Goal: Obtain resource: Download file/media

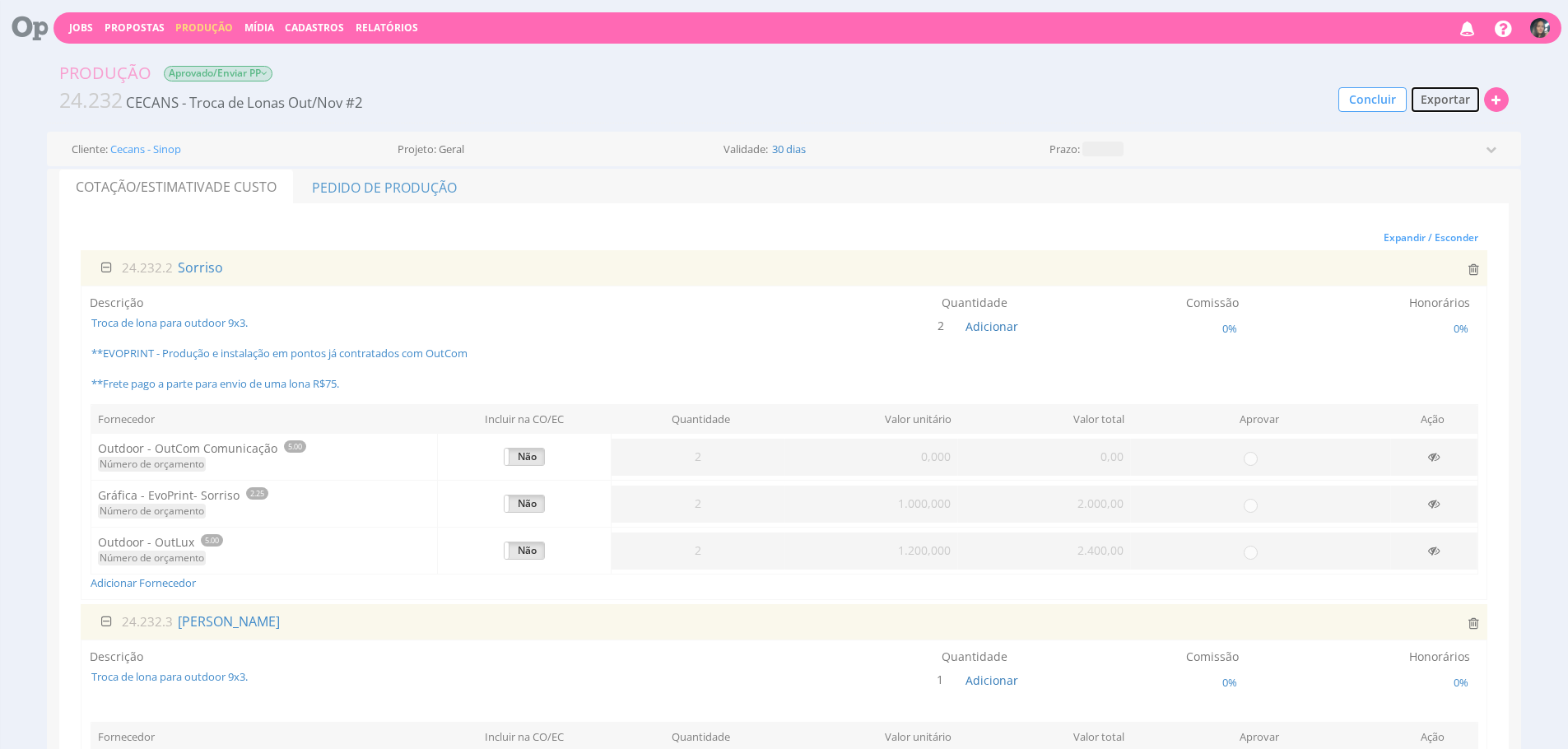
click at [1456, 100] on span "Exportar" at bounding box center [1445, 99] width 49 height 16
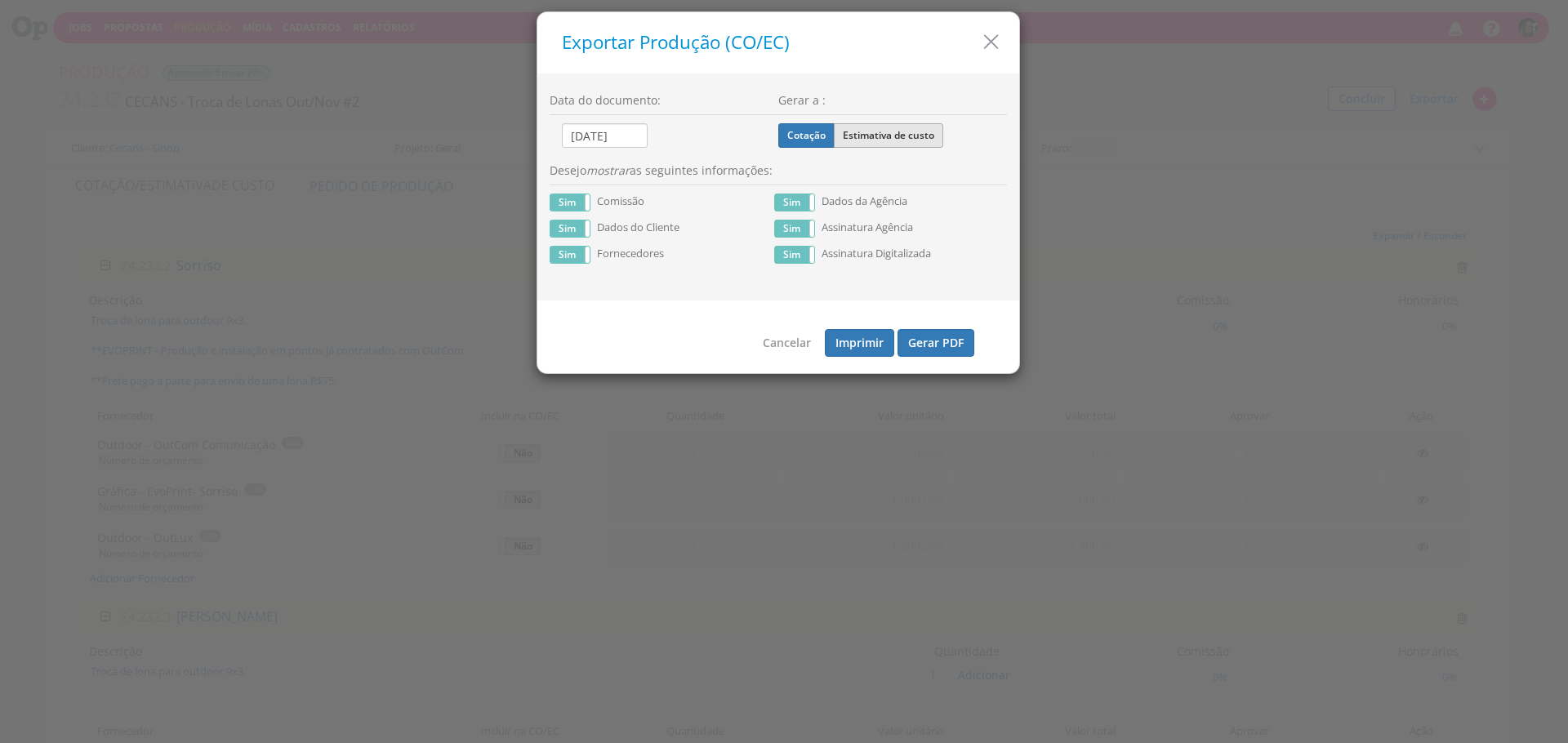
click at [893, 140] on label "Estimativa de custo" at bounding box center [889, 135] width 110 height 24
click at [0, 0] on input "Estimativa de custo" at bounding box center [0, 0] width 0 height 0
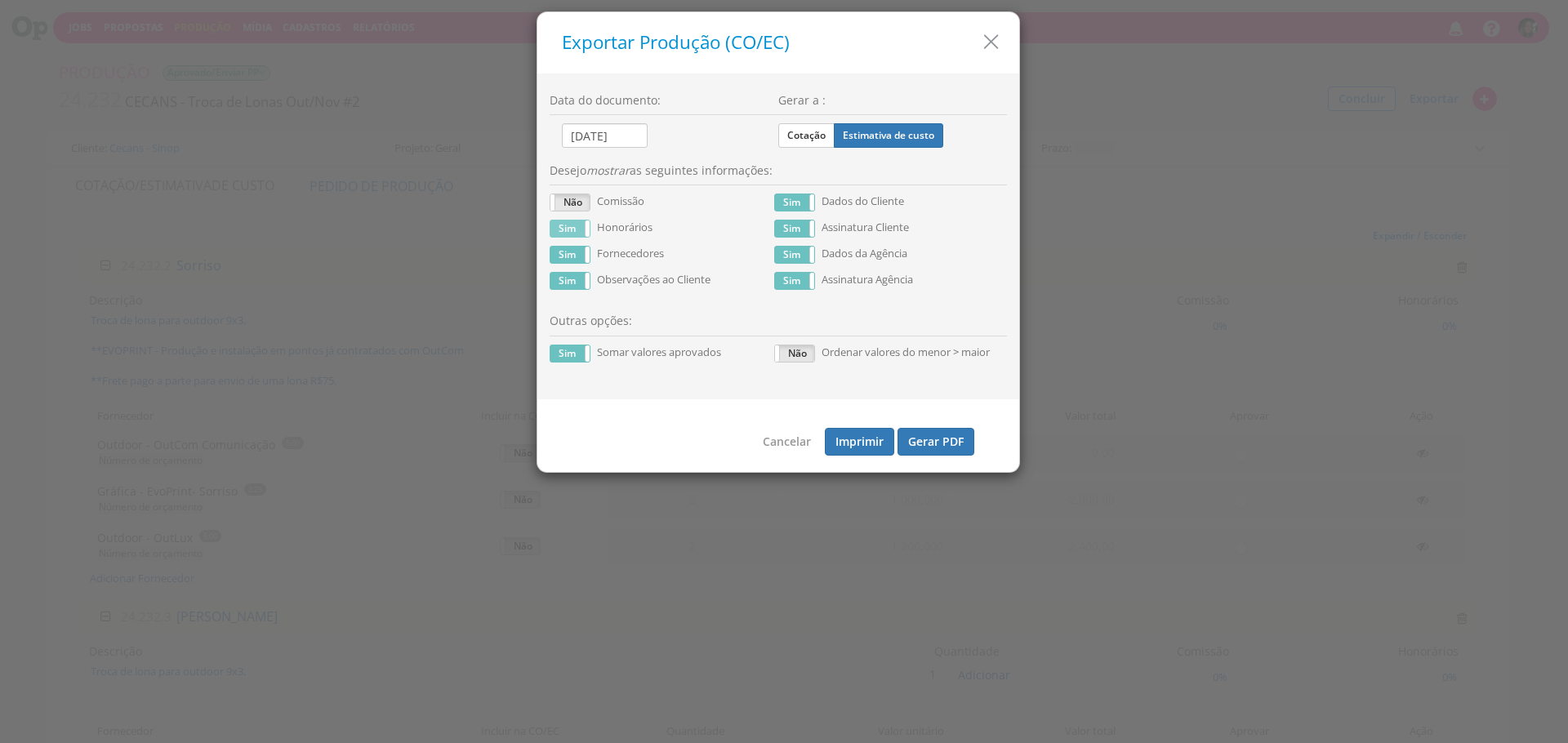
click at [580, 232] on label "Sim" at bounding box center [570, 229] width 39 height 17
click at [956, 450] on button "Gerar PDF" at bounding box center [936, 441] width 76 height 27
click at [998, 32] on icon "button" at bounding box center [991, 42] width 23 height 23
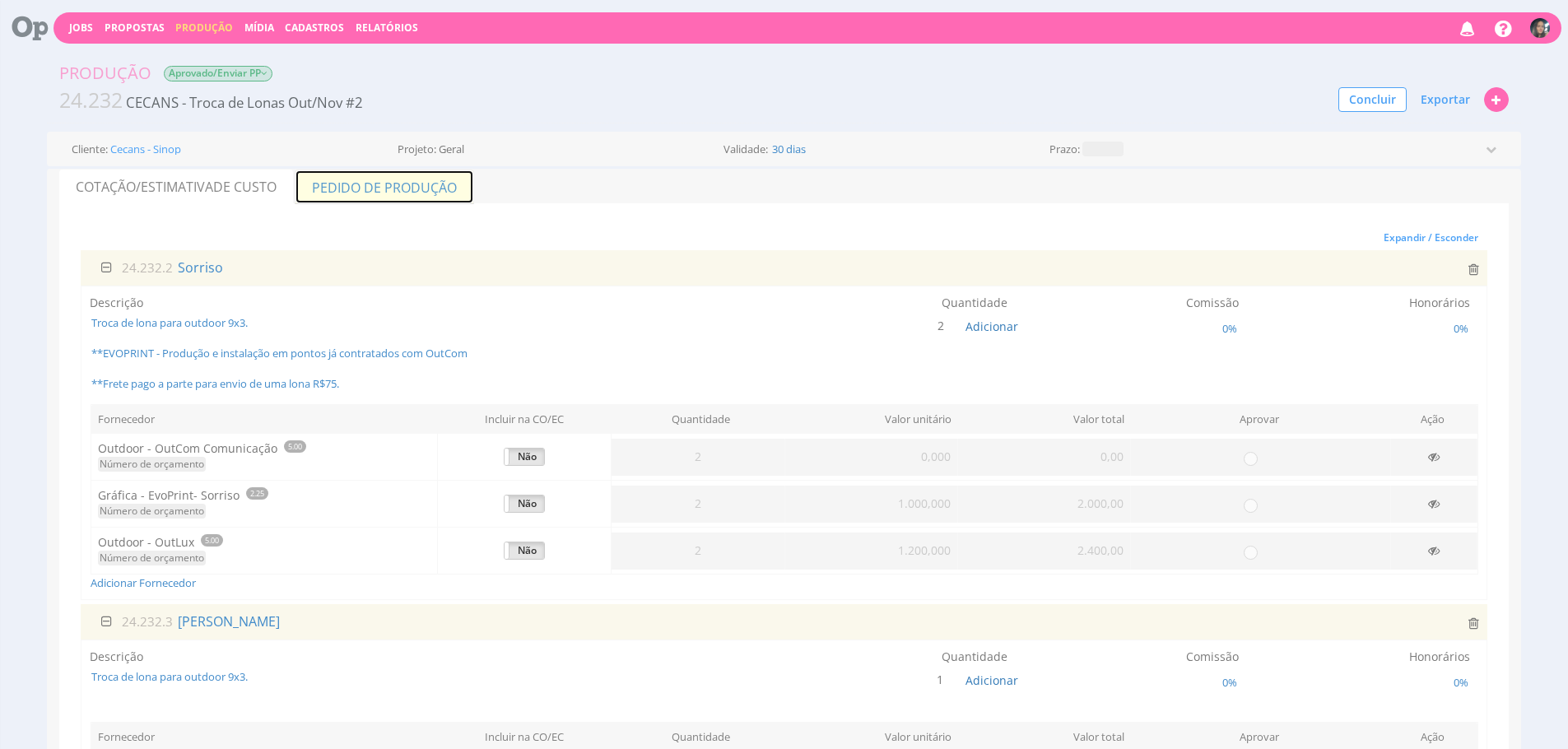
click at [421, 185] on link "Pedido de Produção" at bounding box center [384, 186] width 179 height 34
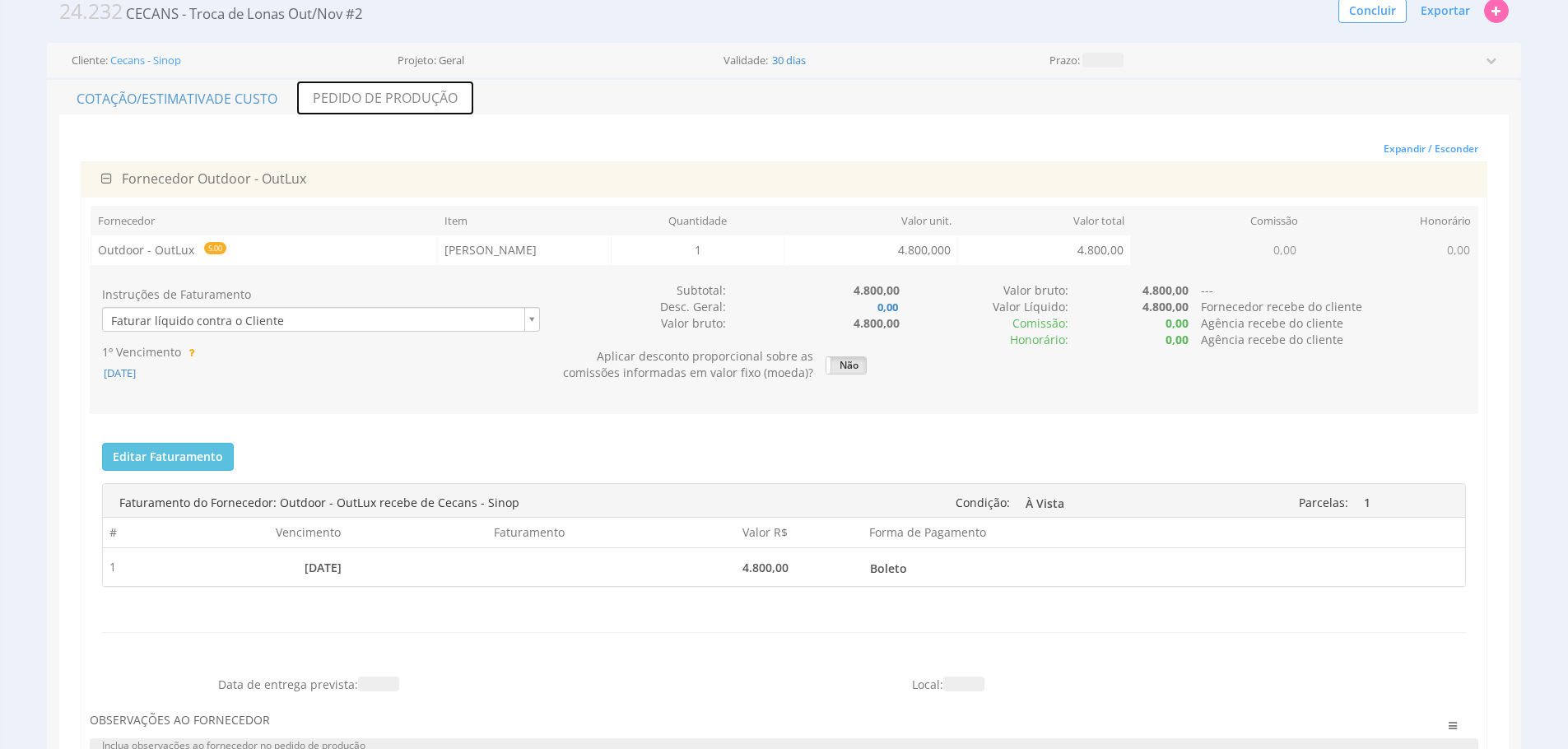
scroll to position [100, 0]
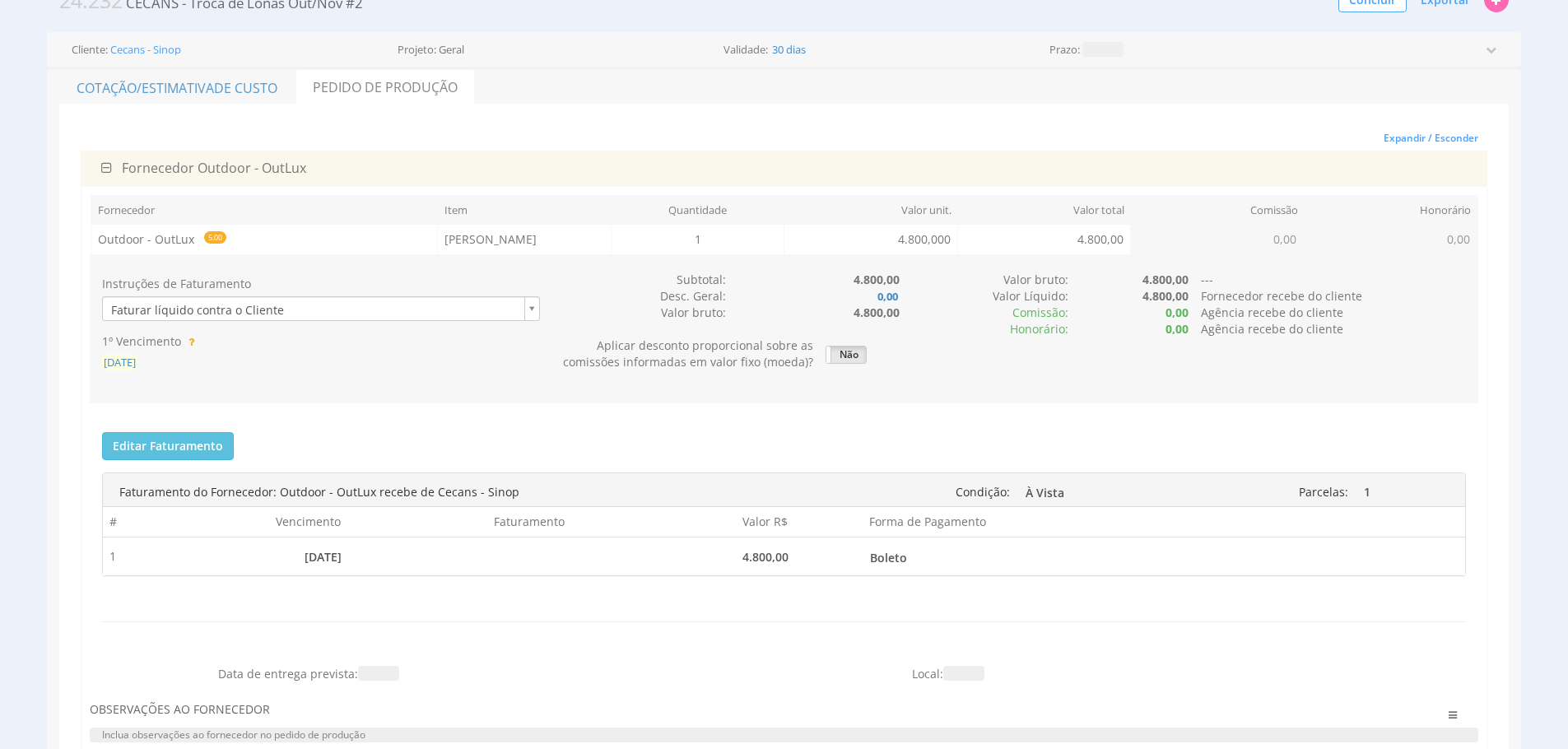
click at [137, 359] on span "[DATE]" at bounding box center [120, 362] width 35 height 15
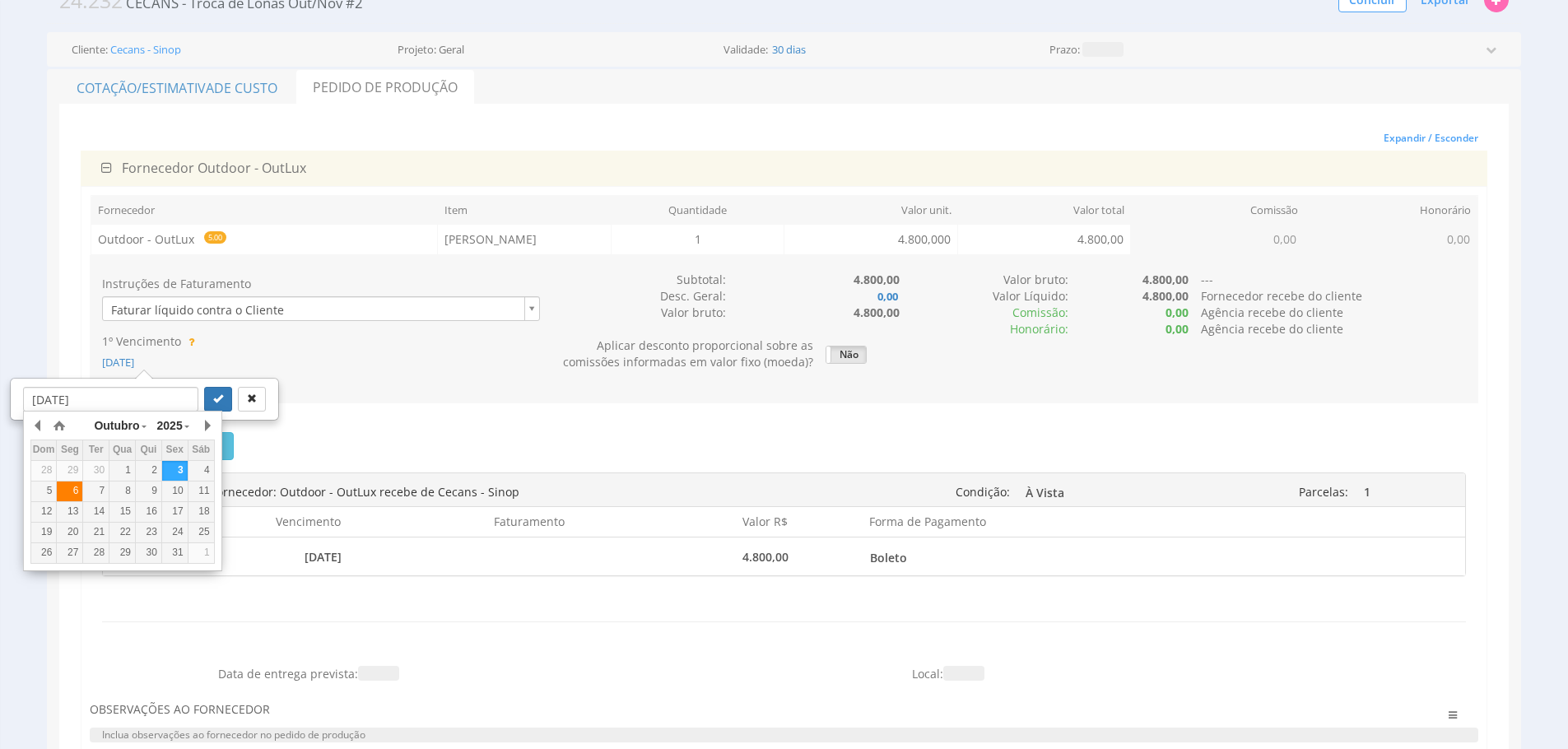
click at [75, 491] on div "6" at bounding box center [70, 491] width 25 height 14
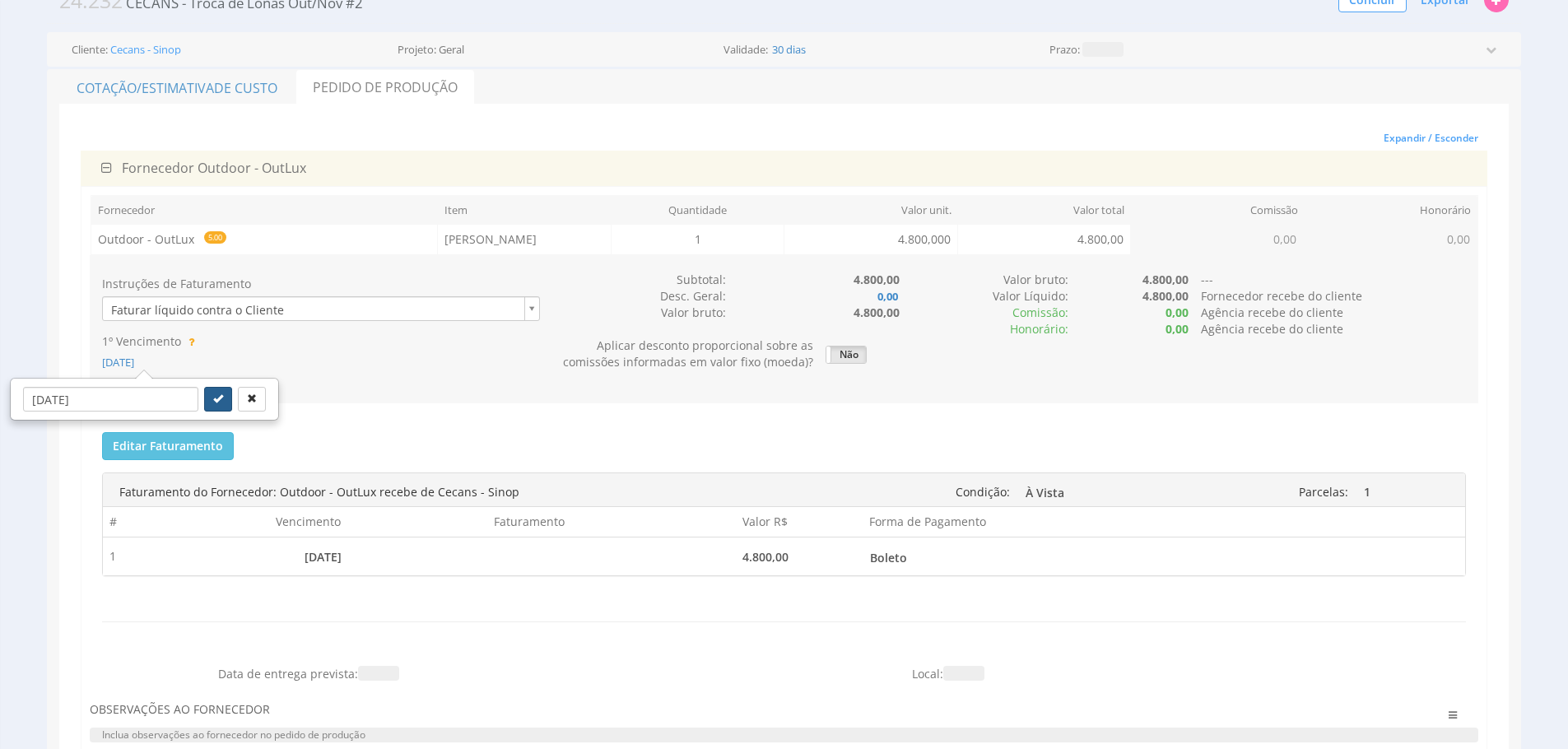
click at [213, 398] on icon "submit" at bounding box center [218, 399] width 10 height 10
type input "[DATE]"
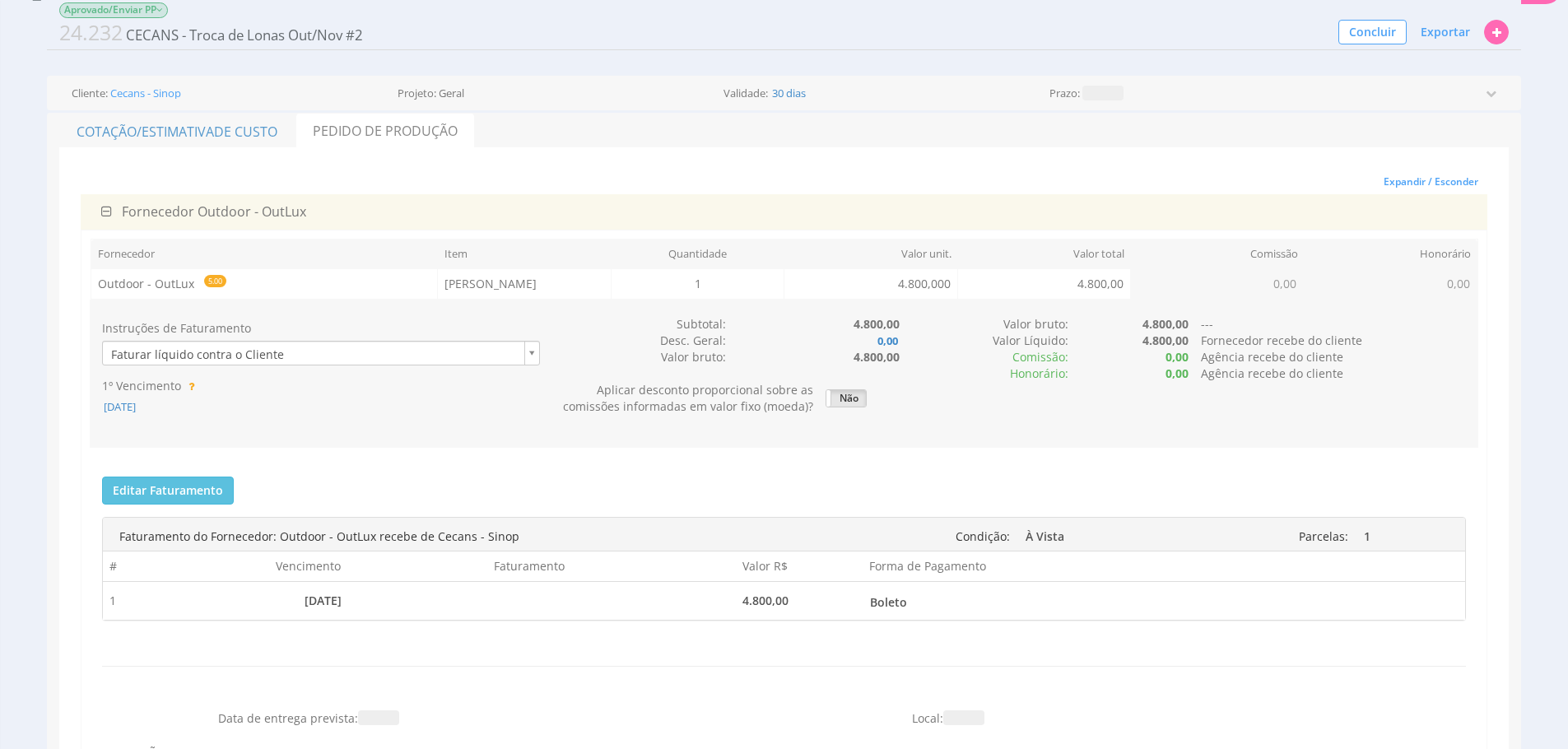
scroll to position [39, 0]
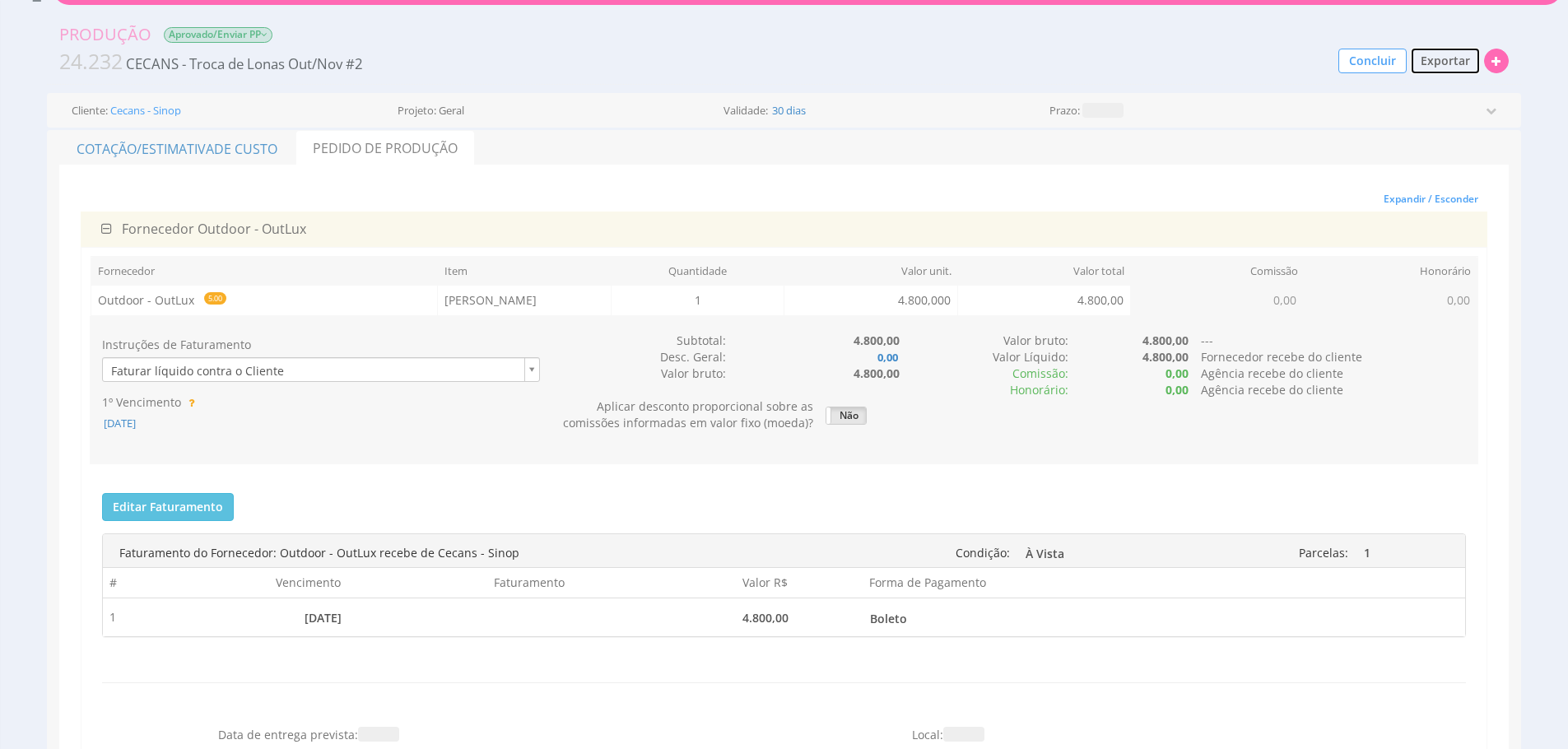
click at [1439, 65] on span "Exportar" at bounding box center [1445, 60] width 49 height 16
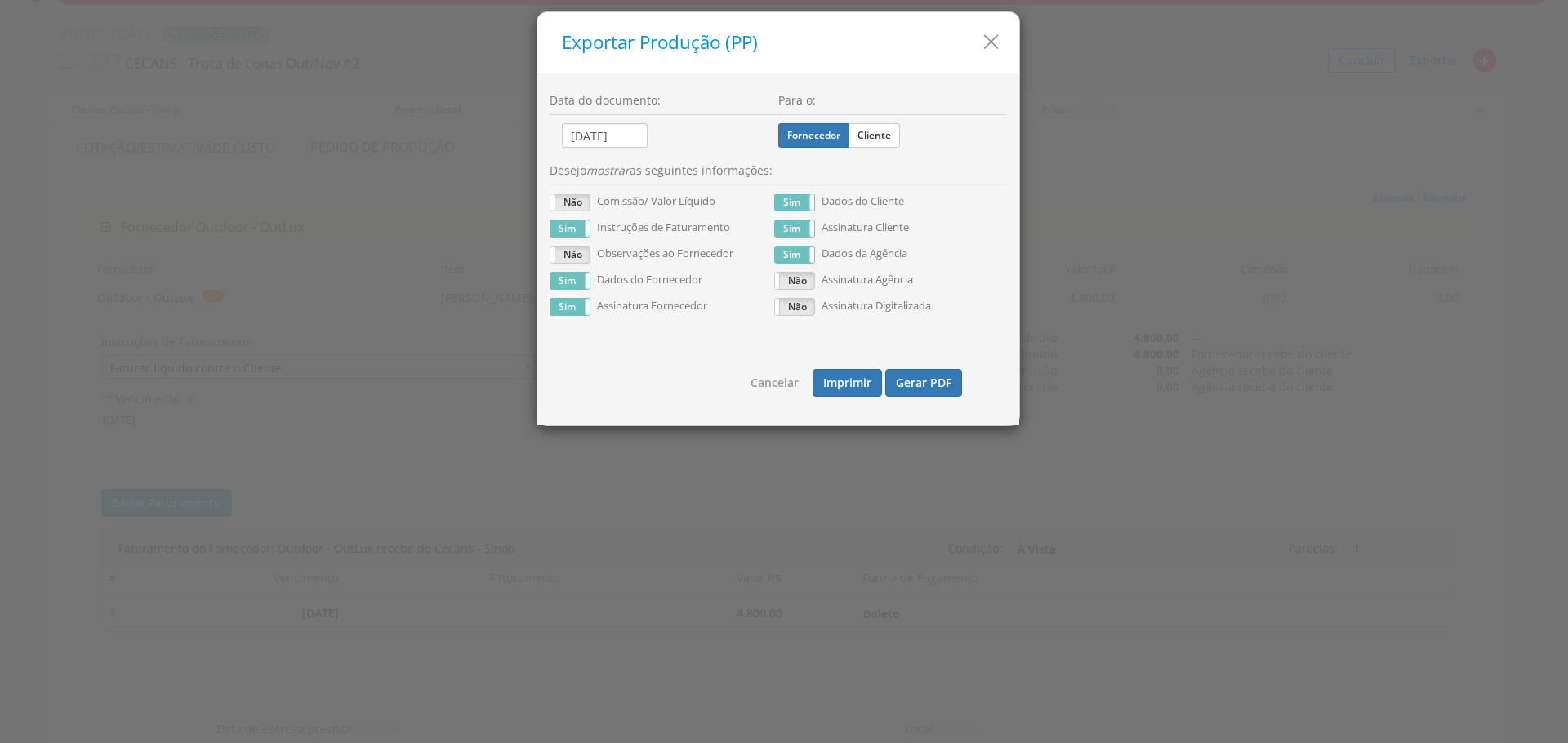
drag, startPoint x: 891, startPoint y: 140, endPoint x: 884, endPoint y: 183, distance: 43.6
click at [891, 140] on label "Cliente" at bounding box center [875, 135] width 52 height 24
click at [0, 0] on input "Cliente" at bounding box center [0, 0] width 0 height 0
click at [580, 263] on div "Sim Não" at bounding box center [570, 255] width 41 height 18
click at [923, 384] on button "Gerar PDF" at bounding box center [924, 382] width 76 height 27
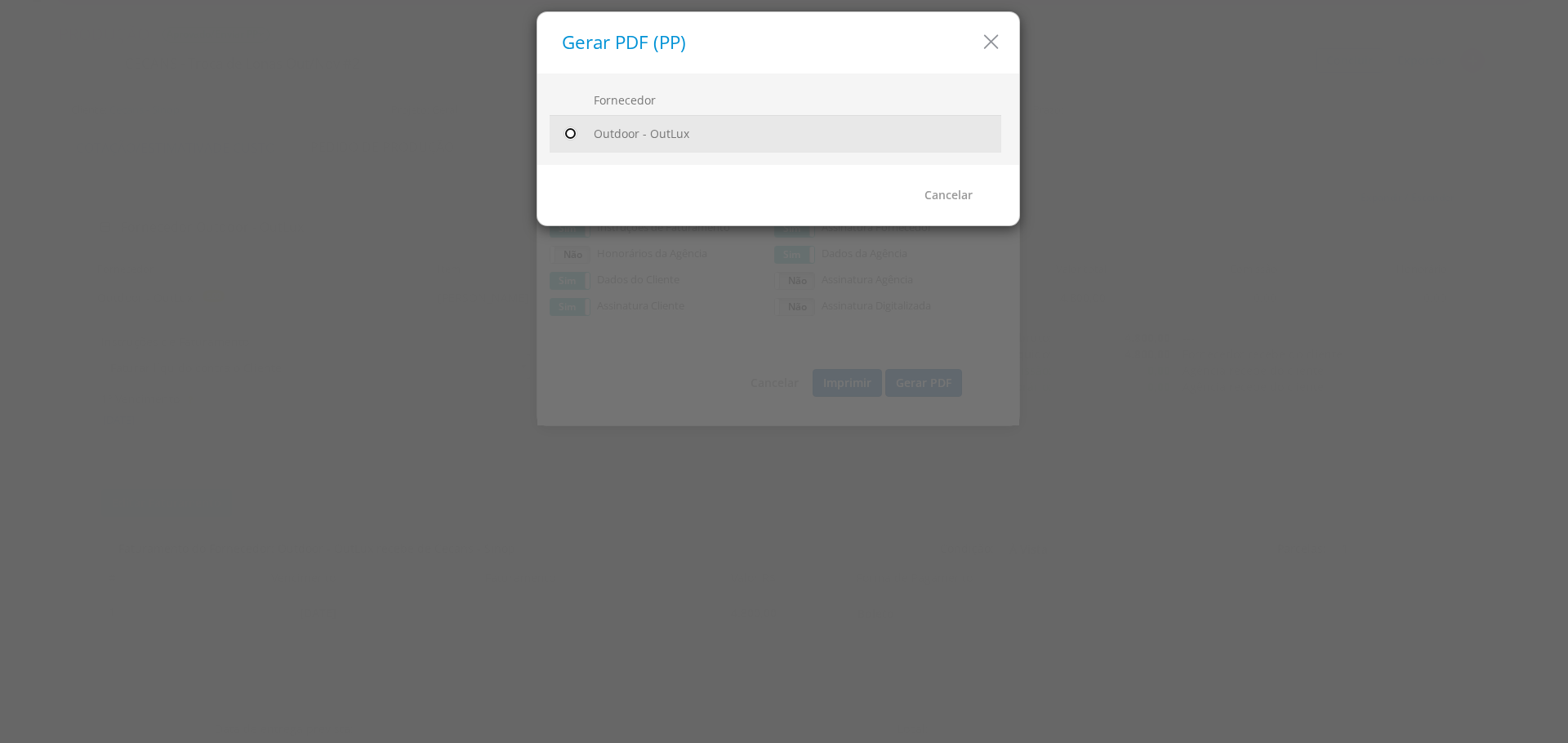
click at [565, 132] on input "radio" at bounding box center [570, 134] width 17 height 17
radio input "true"
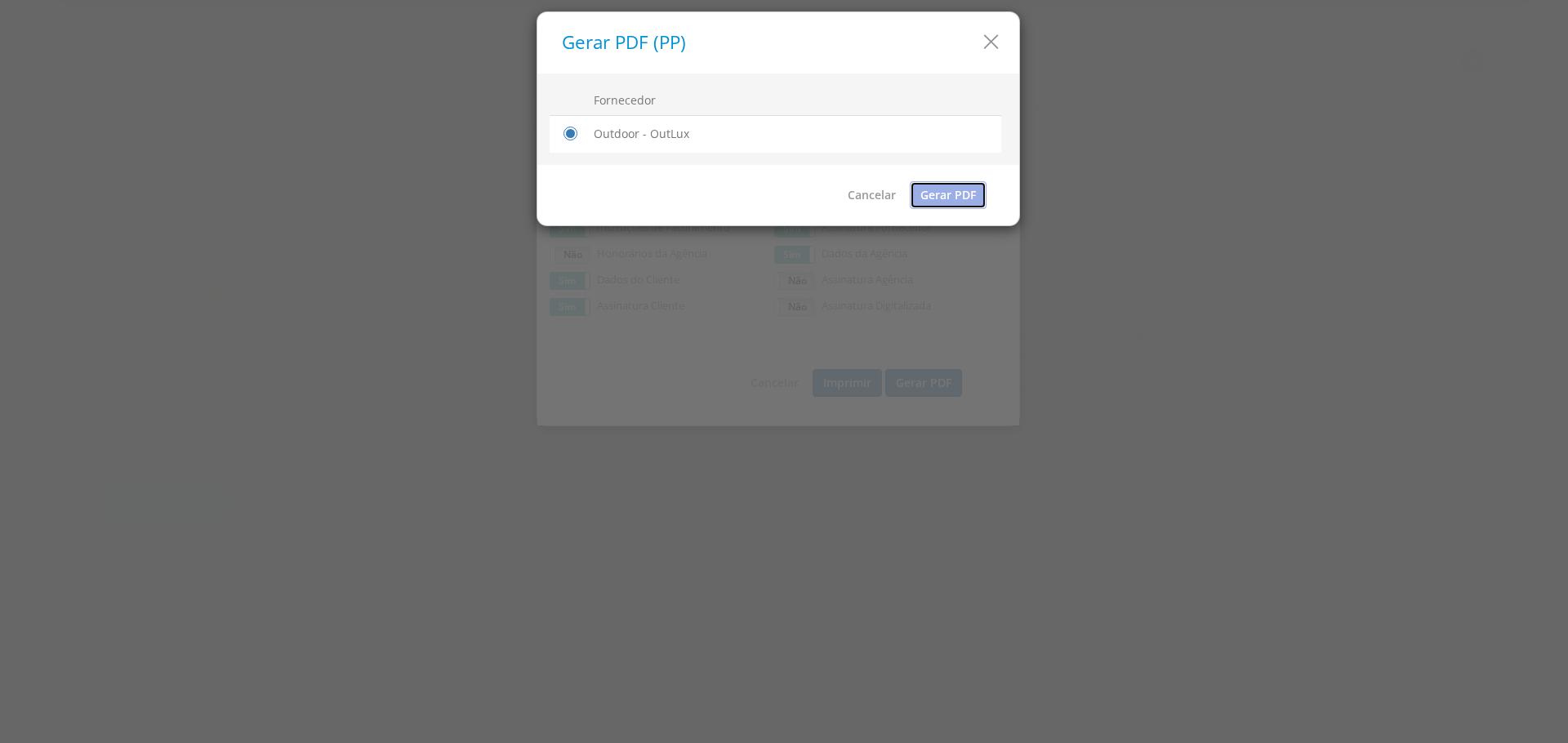
click at [948, 198] on link "Gerar PDF" at bounding box center [948, 194] width 76 height 27
click at [998, 46] on icon "button" at bounding box center [991, 42] width 23 height 23
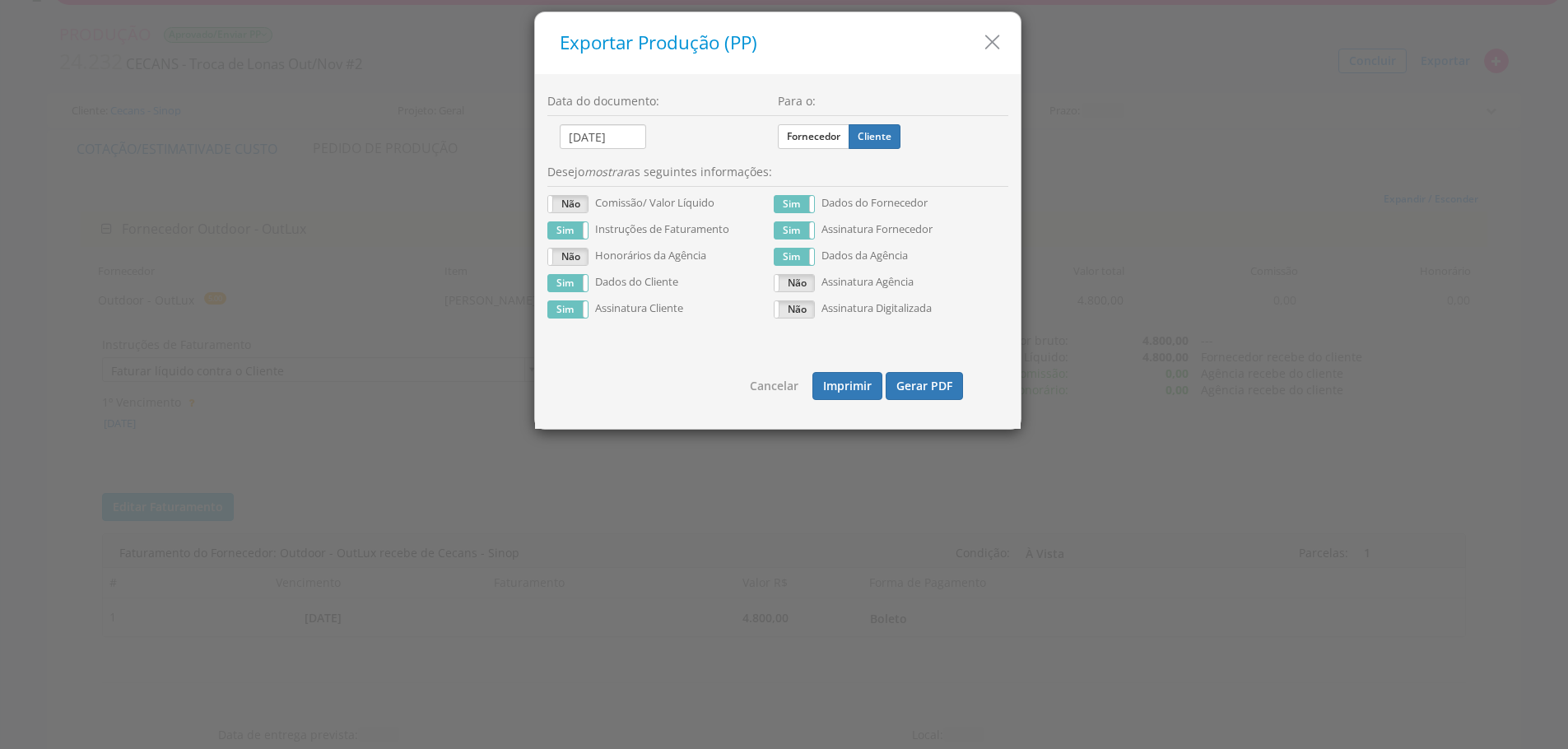
click at [1006, 46] on h5 "Exportar Produção (PP)" at bounding box center [783, 43] width 448 height 21
click at [1004, 43] on h5 "Exportar Produção (PP)" at bounding box center [783, 43] width 448 height 21
click at [988, 45] on icon "button" at bounding box center [992, 42] width 23 height 23
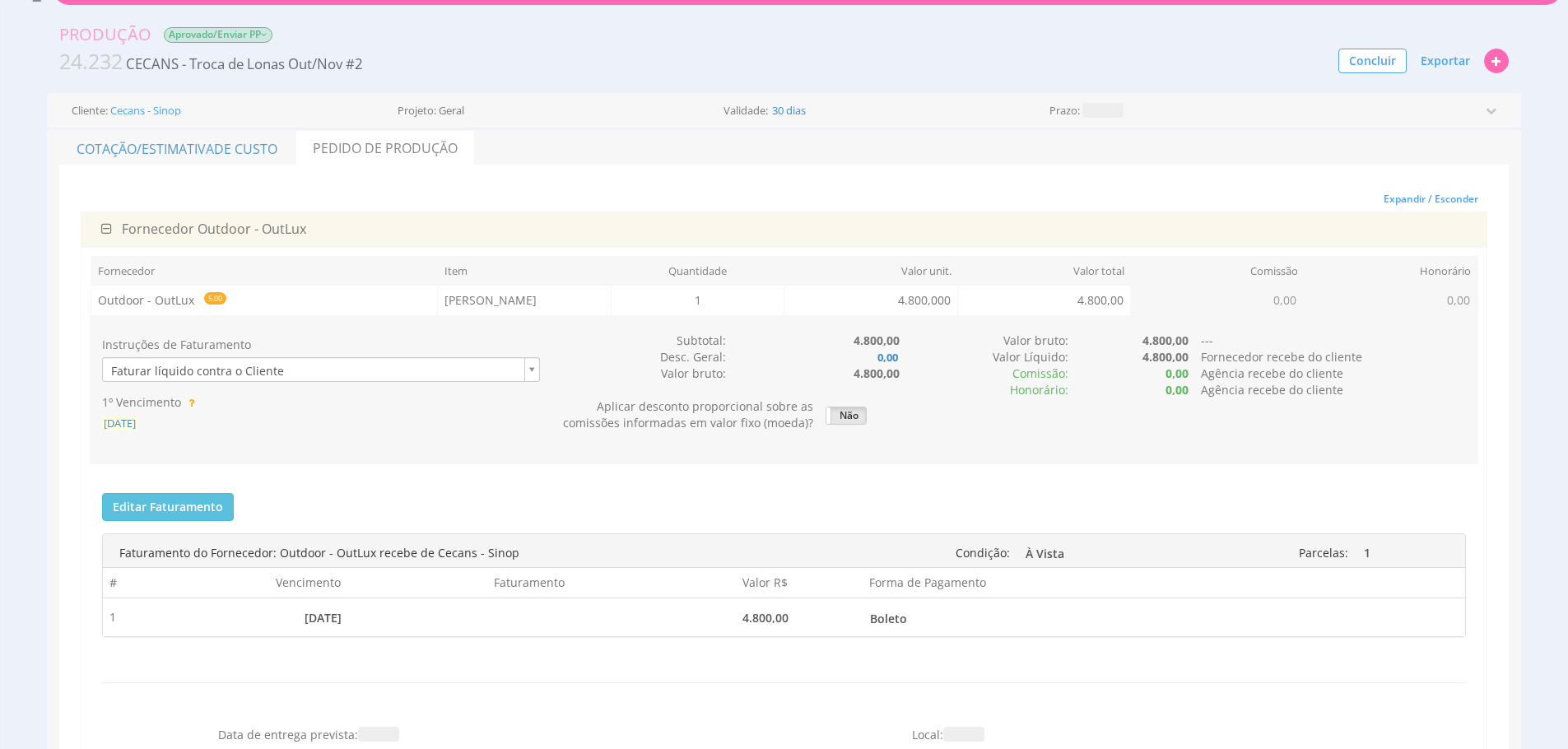
click at [137, 424] on span "[DATE]" at bounding box center [120, 423] width 35 height 15
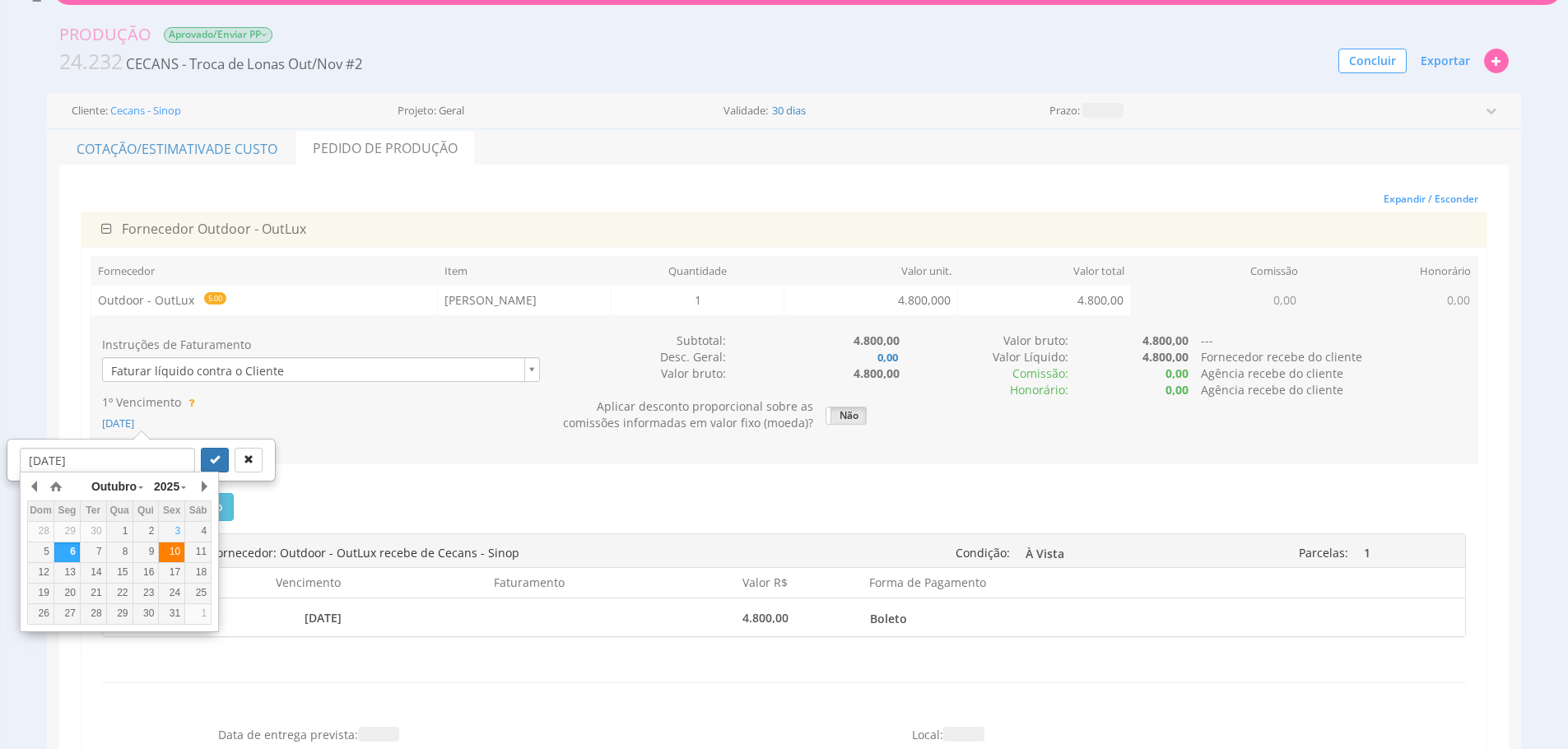
click at [175, 554] on div "10" at bounding box center [172, 551] width 25 height 14
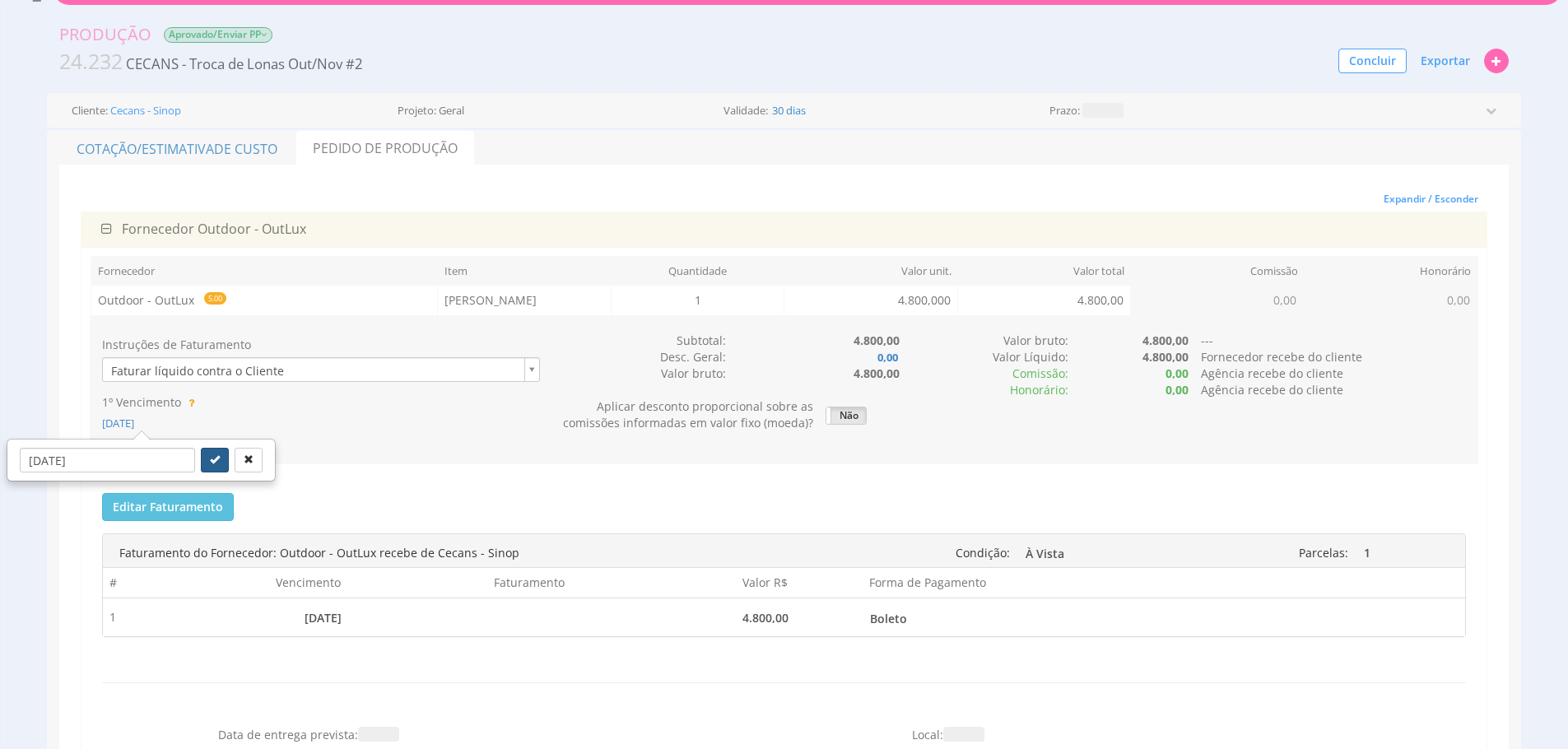
click at [201, 467] on button "submit" at bounding box center [214, 459] width 28 height 24
type input "[DATE]"
click at [1453, 53] on span "Exportar" at bounding box center [1445, 60] width 49 height 16
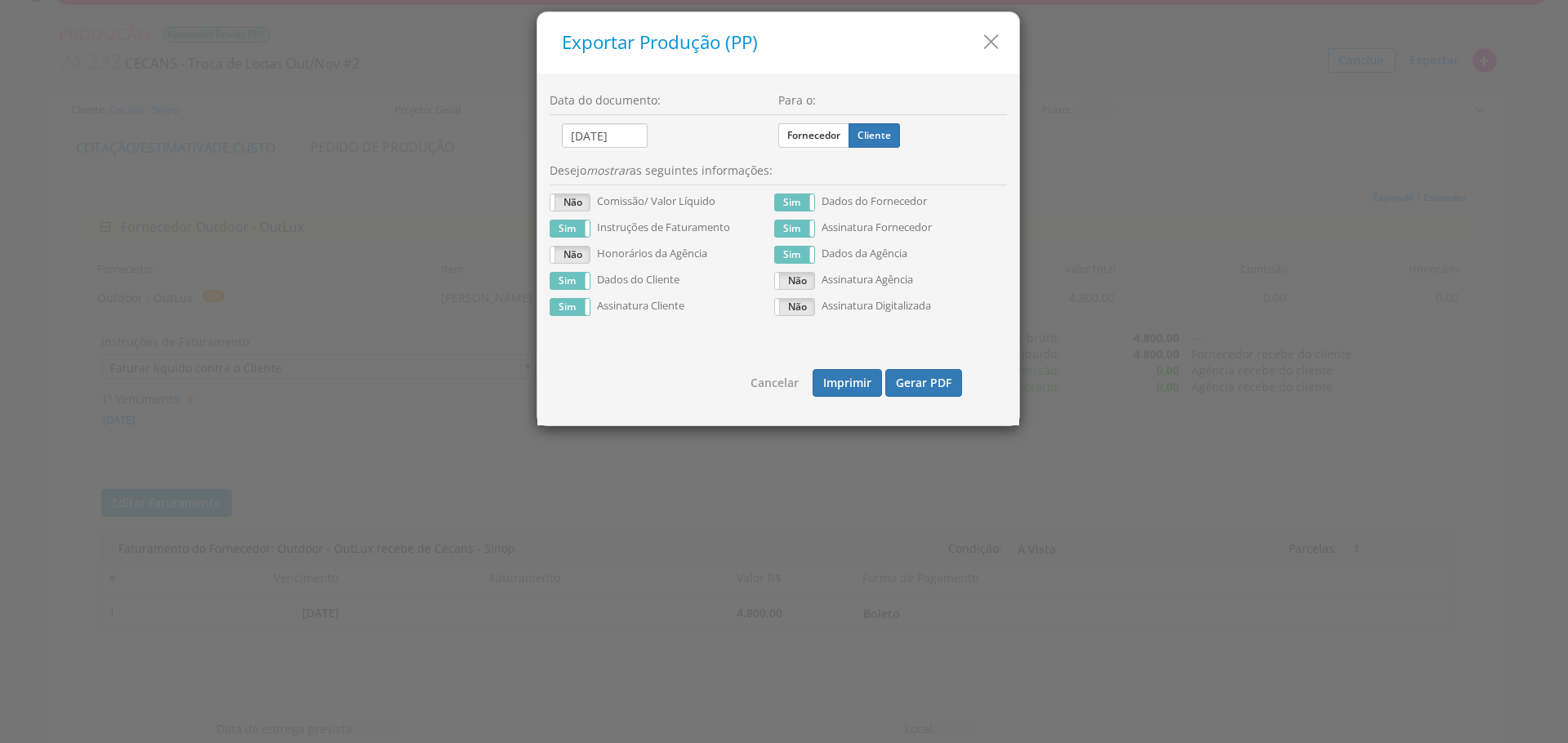
click at [926, 367] on div "Cancelar Imprimir Gerar PDF" at bounding box center [778, 376] width 457 height 72
click at [926, 372] on button "Gerar PDF" at bounding box center [924, 382] width 76 height 27
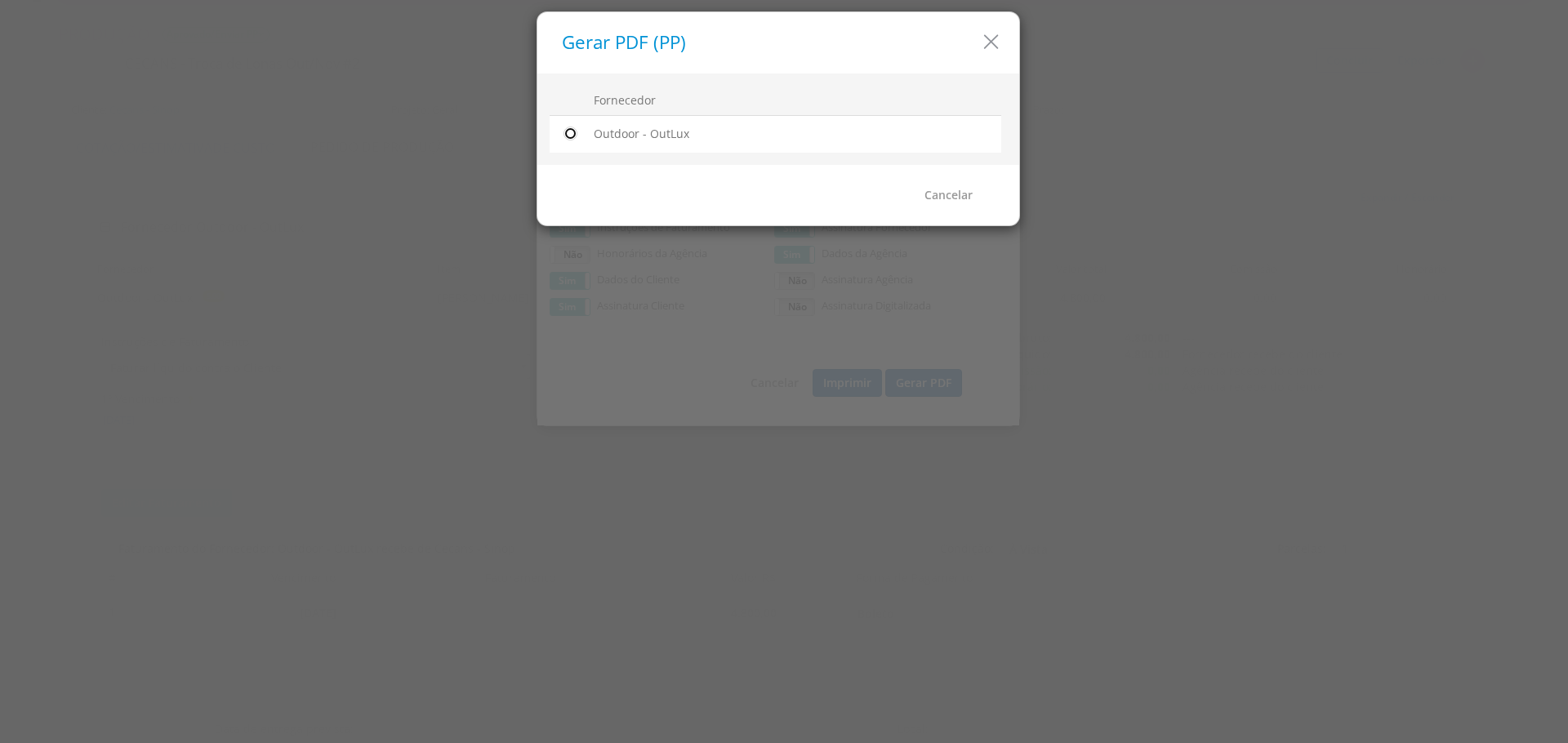
drag, startPoint x: 570, startPoint y: 132, endPoint x: 732, endPoint y: 152, distance: 163.2
click at [570, 133] on input "radio" at bounding box center [570, 134] width 17 height 17
radio input "true"
click at [940, 190] on link "Gerar PDF" at bounding box center [948, 194] width 76 height 27
click at [988, 45] on icon "button" at bounding box center [991, 42] width 23 height 23
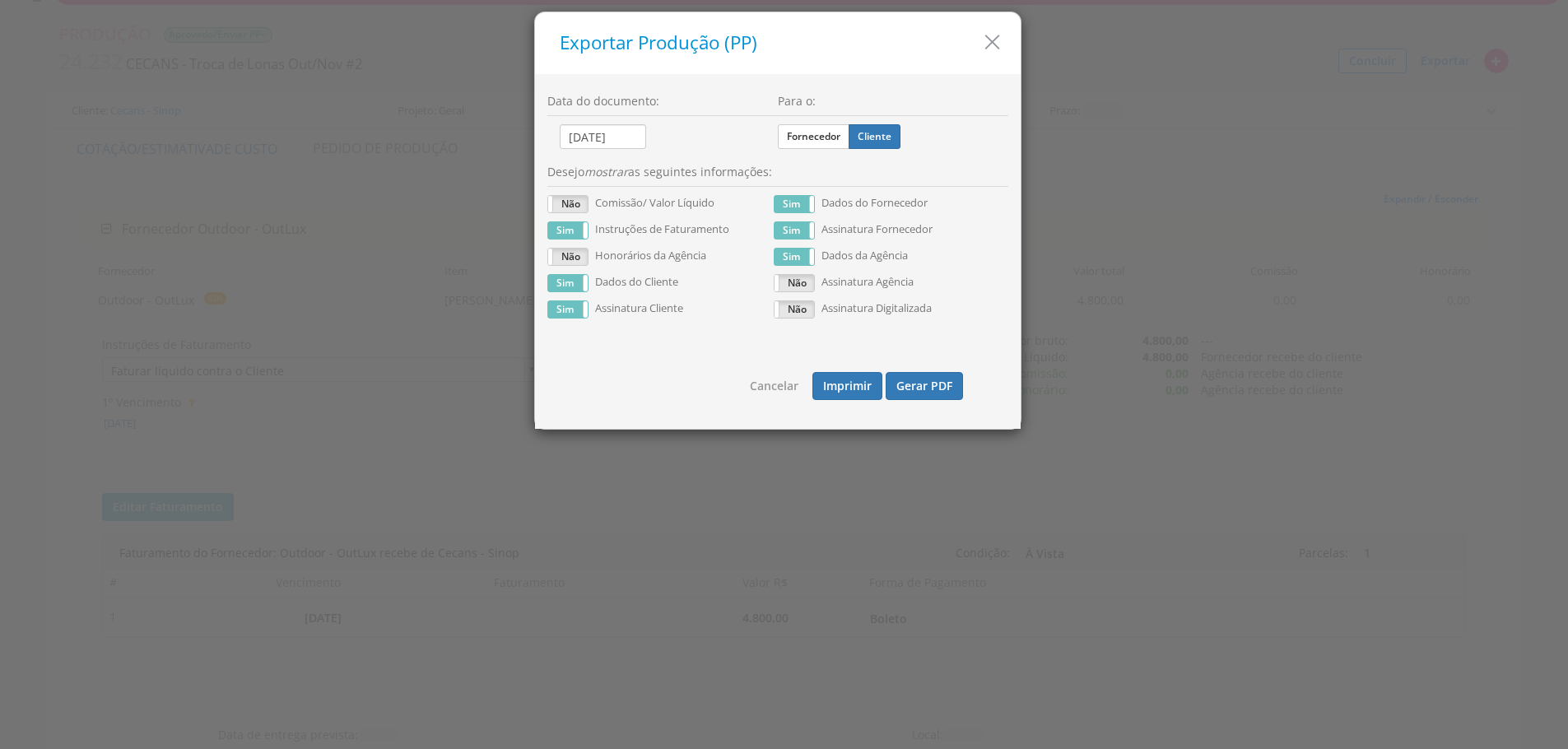
click at [995, 45] on icon "button" at bounding box center [992, 42] width 23 height 23
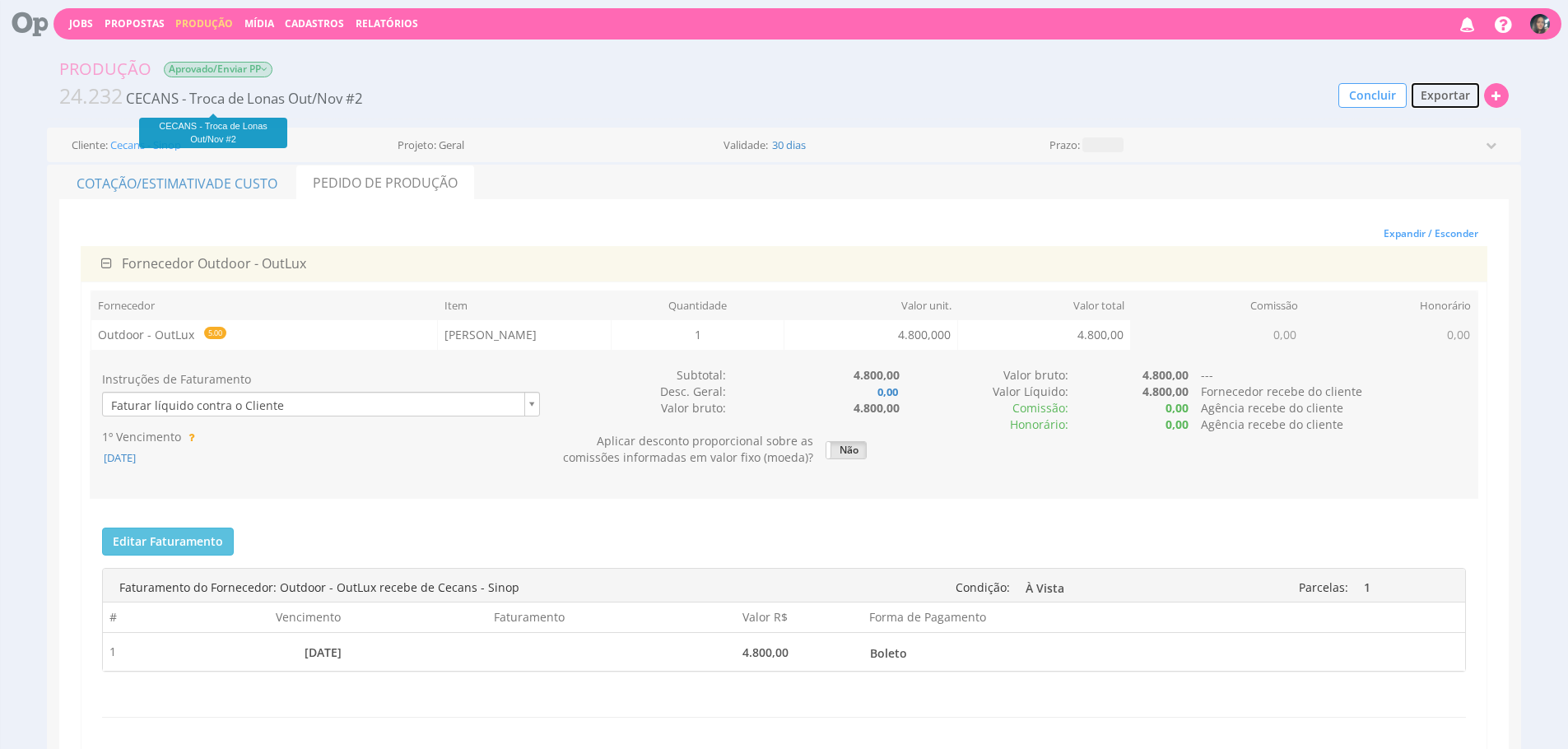
scroll to position [0, 0]
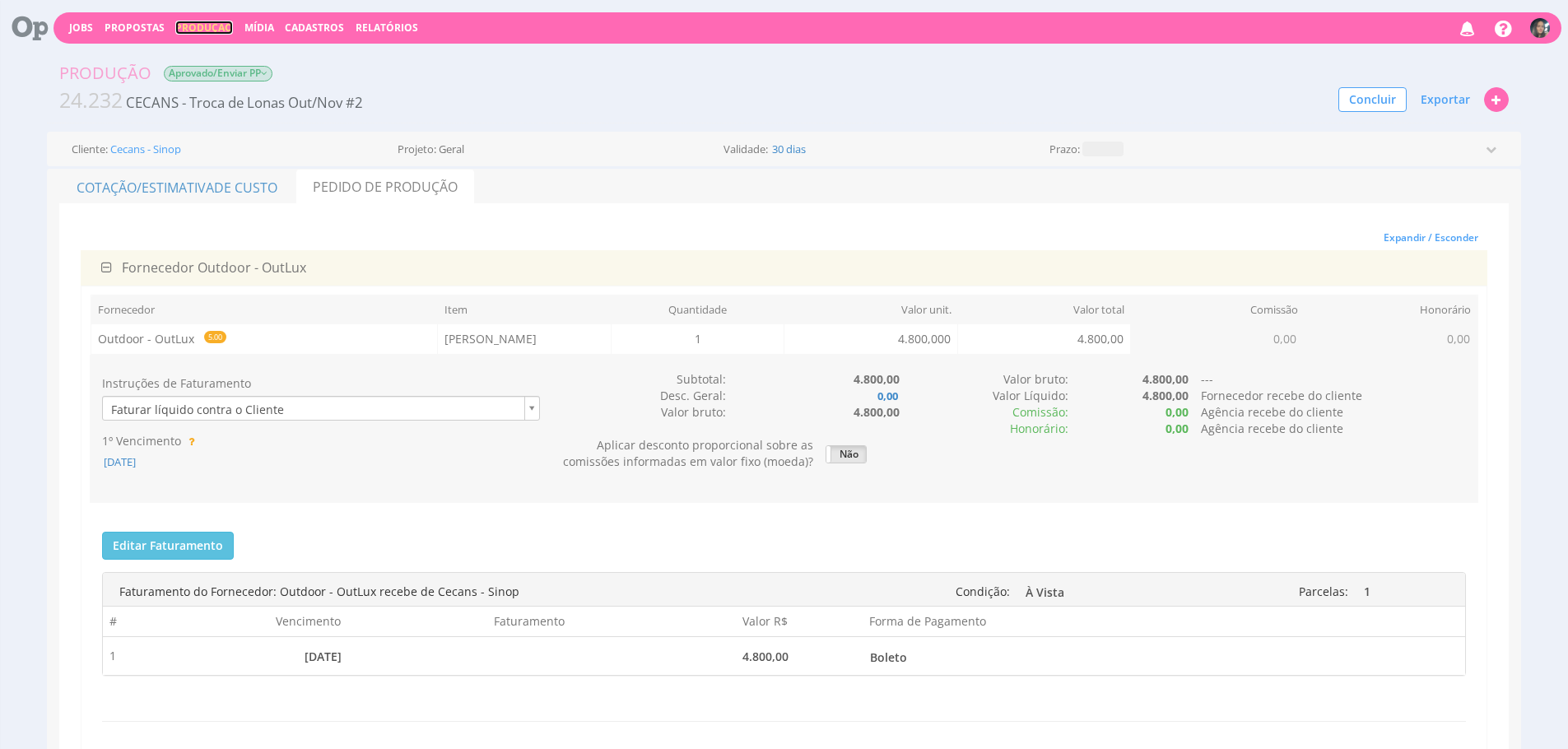
click at [185, 23] on link "Produção" at bounding box center [204, 28] width 58 height 14
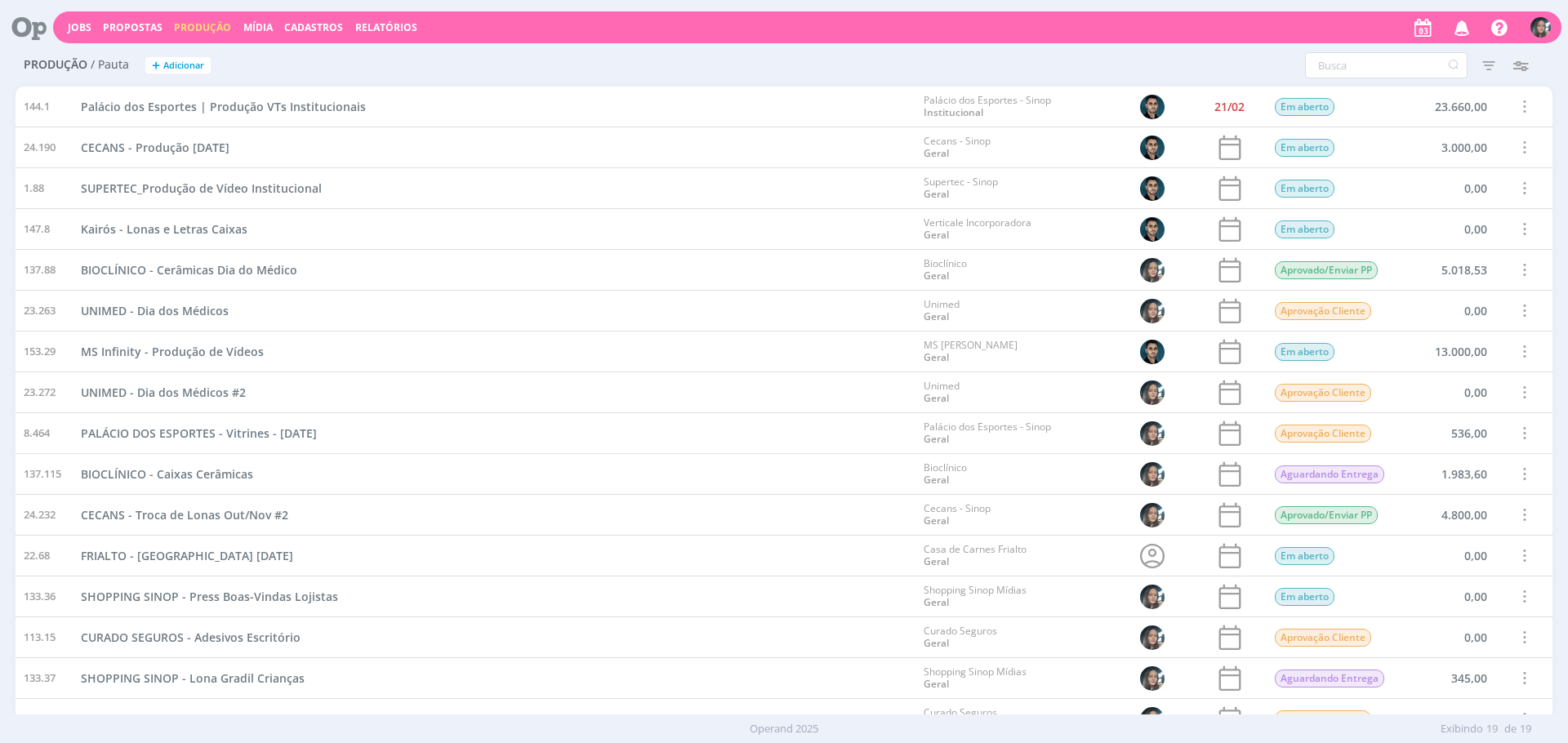
click at [469, 66] on h2 "Produção / Pauta + Adicionar" at bounding box center [271, 62] width 496 height 34
click at [486, 62] on h2 "Produção / Pauta + Adicionar" at bounding box center [271, 62] width 496 height 34
click at [680, 46] on div "Produção / Pauta + Adicionar Filtros Filtrar Limpar Data Personalizado a Respon…" at bounding box center [784, 66] width 1537 height 41
